Goal: Entertainment & Leisure: Consume media (video, audio)

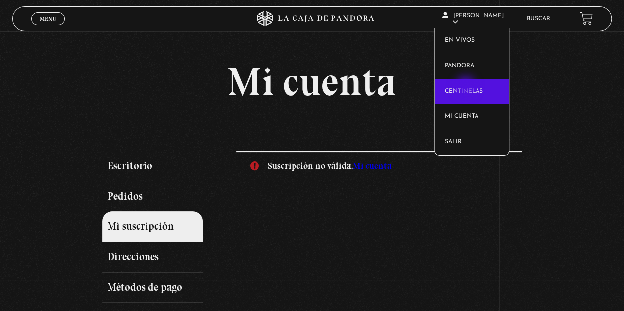
click at [467, 88] on link "Centinelas" at bounding box center [472, 92] width 74 height 26
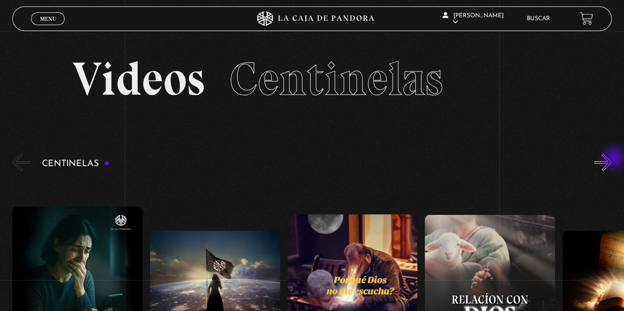
click at [612, 159] on button "»" at bounding box center [603, 162] width 17 height 17
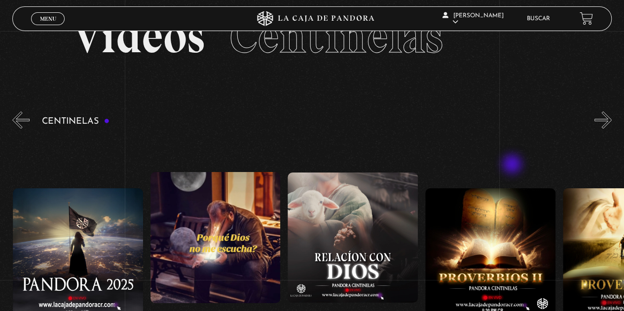
scroll to position [99, 0]
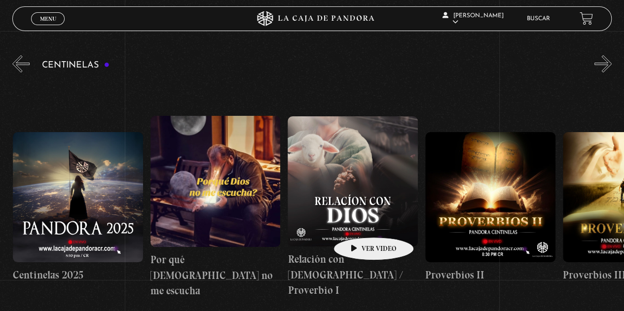
click at [358, 223] on figure at bounding box center [353, 181] width 130 height 130
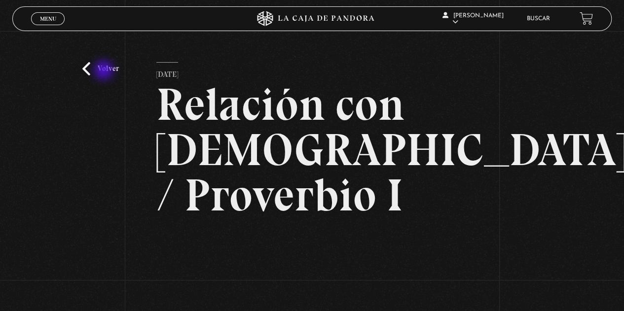
click at [105, 71] on link "Volver" at bounding box center [100, 68] width 37 height 13
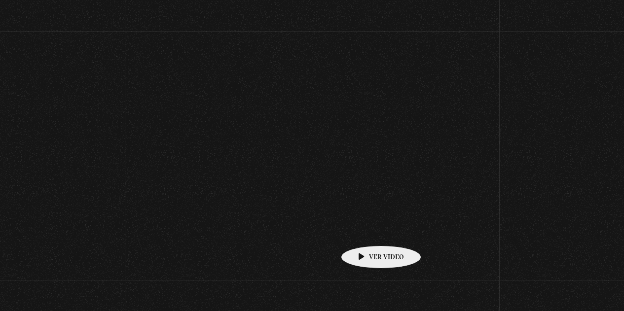
scroll to position [104, 0]
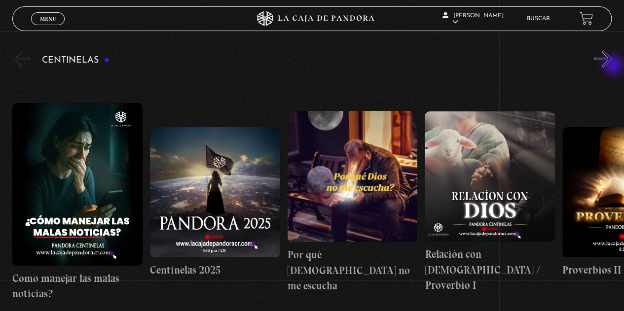
click at [612, 66] on button "»" at bounding box center [603, 58] width 17 height 17
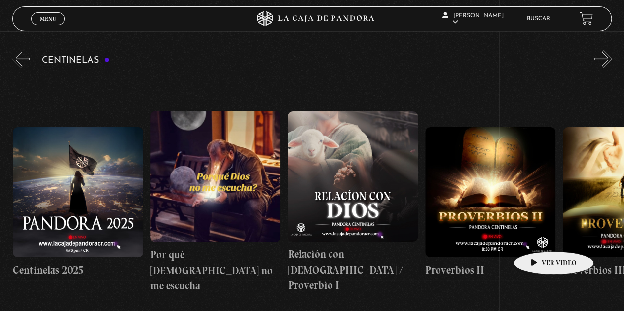
scroll to position [0, 137]
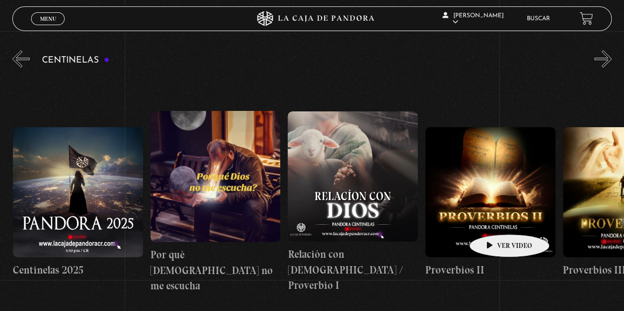
click at [494, 220] on figure at bounding box center [490, 192] width 130 height 130
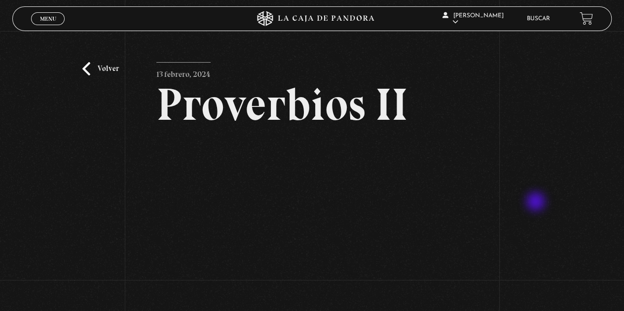
scroll to position [99, 0]
